Goal: Transaction & Acquisition: Subscribe to service/newsletter

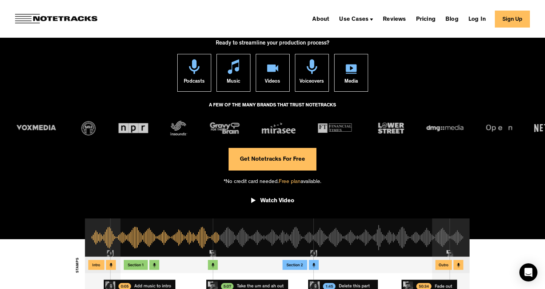
scroll to position [84, 0]
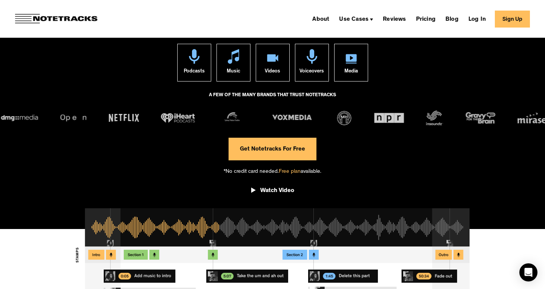
click at [511, 23] on link "Sign Up" at bounding box center [512, 19] width 35 height 17
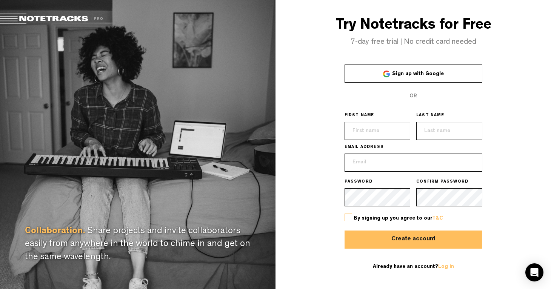
click at [380, 67] on link "Sign up with Google" at bounding box center [413, 74] width 138 height 18
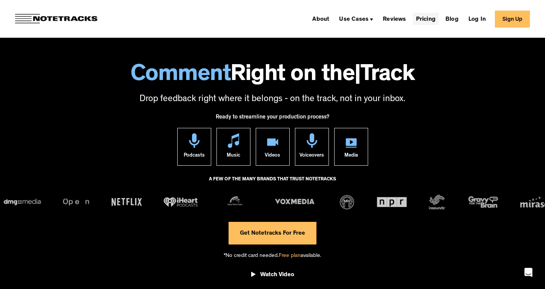
click at [432, 18] on link "Pricing" at bounding box center [426, 19] width 26 height 12
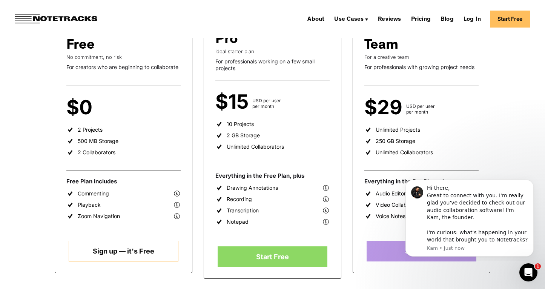
scroll to position [160, 0]
